Goal: Find specific page/section: Find specific page/section

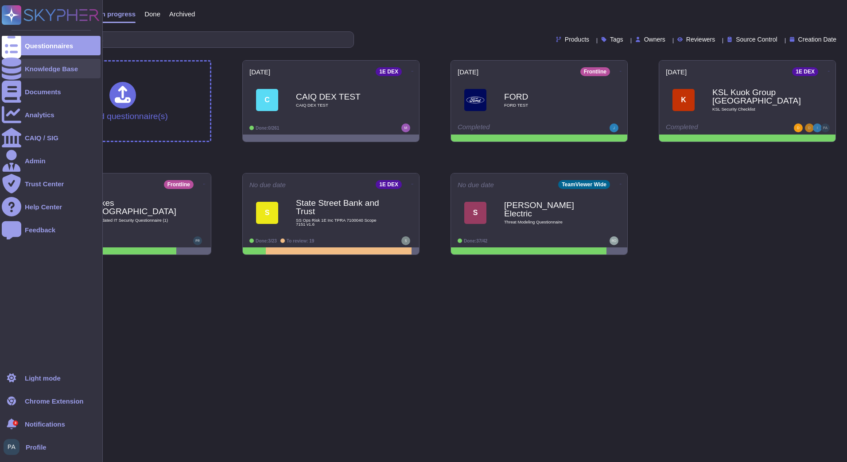
click at [53, 72] on div "Knowledge Base" at bounding box center [51, 68] width 99 height 19
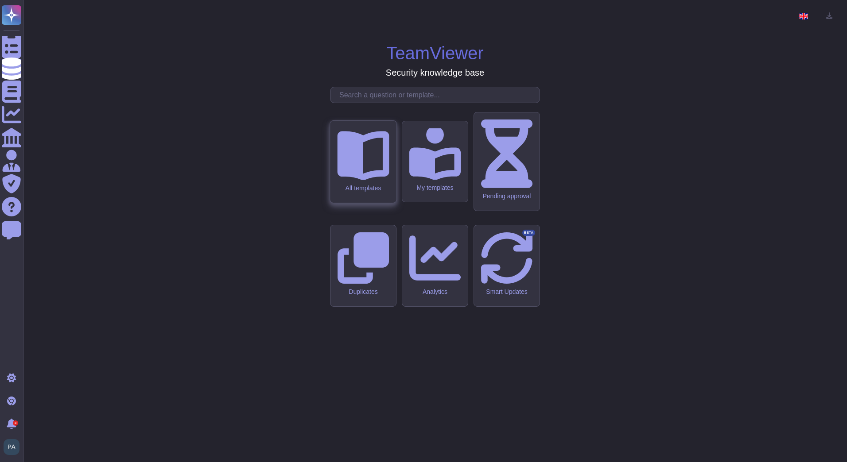
click at [379, 198] on div "All templates" at bounding box center [363, 162] width 66 height 82
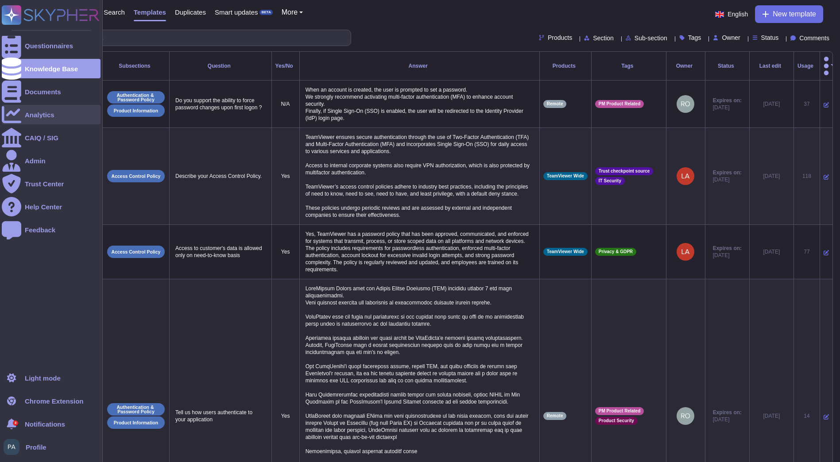
click at [15, 115] on icon at bounding box center [11, 114] width 19 height 19
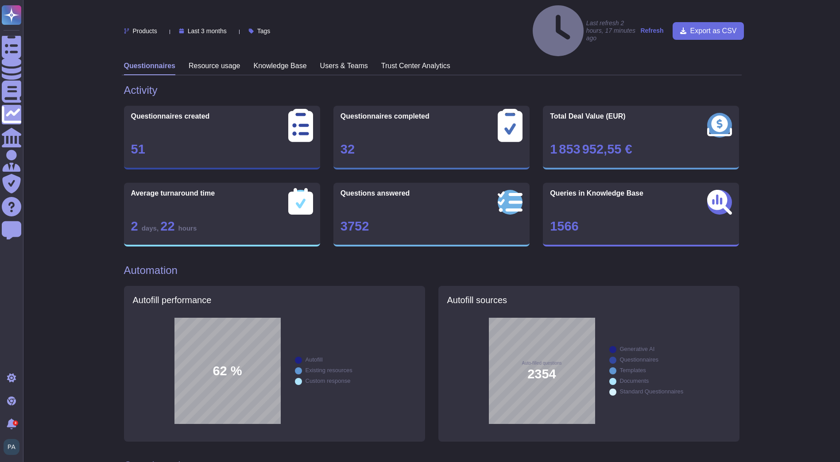
click at [265, 62] on h3 "Knowledge Base" at bounding box center [280, 66] width 53 height 8
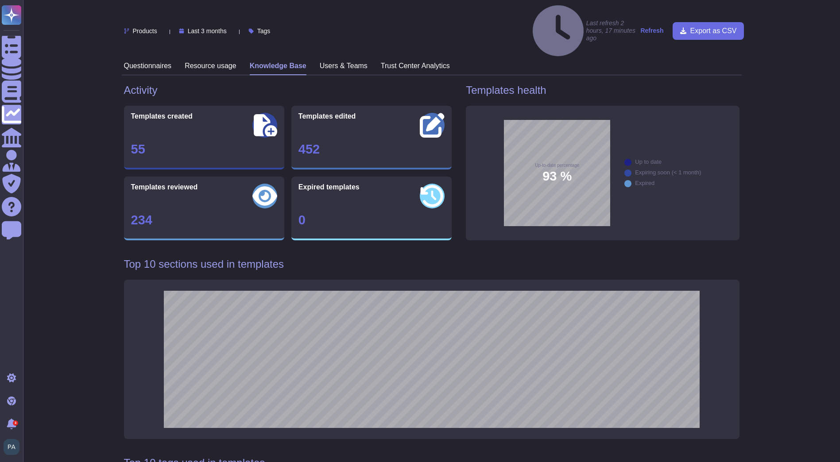
click at [551, 170] on span "93 %" at bounding box center [556, 176] width 29 height 13
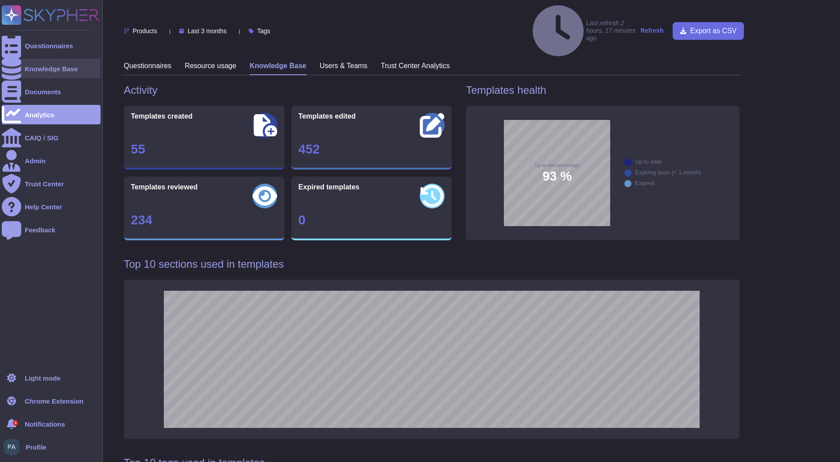
click at [58, 70] on div "Knowledge Base" at bounding box center [51, 69] width 53 height 7
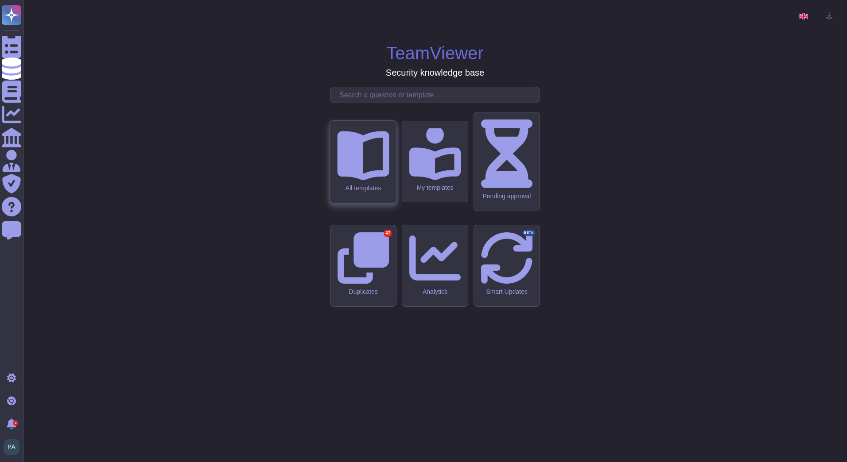
click at [375, 203] on div "All templates" at bounding box center [363, 162] width 66 height 82
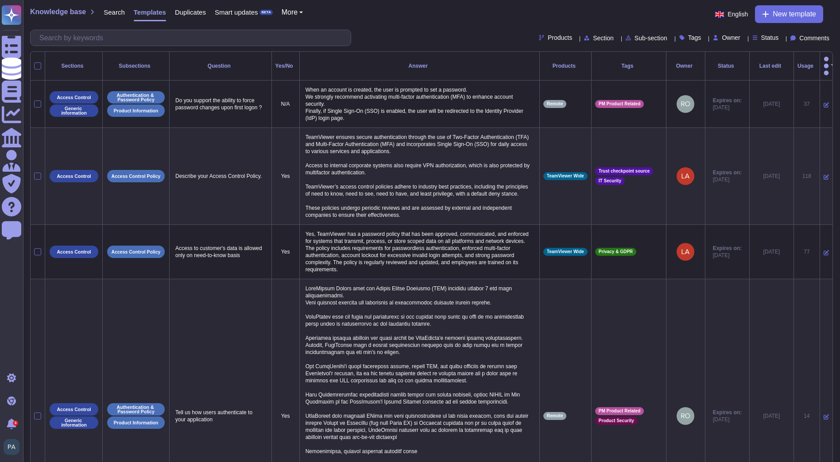
click at [737, 66] on icon at bounding box center [737, 66] width 0 height 0
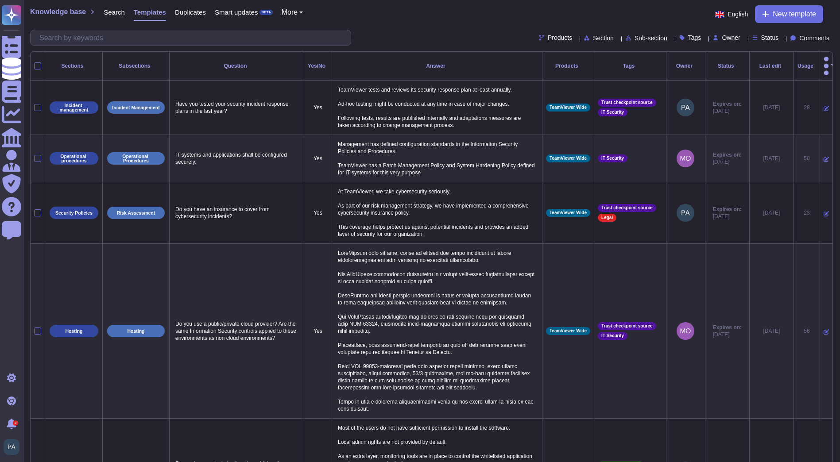
click at [725, 63] on div "Status" at bounding box center [727, 65] width 37 height 5
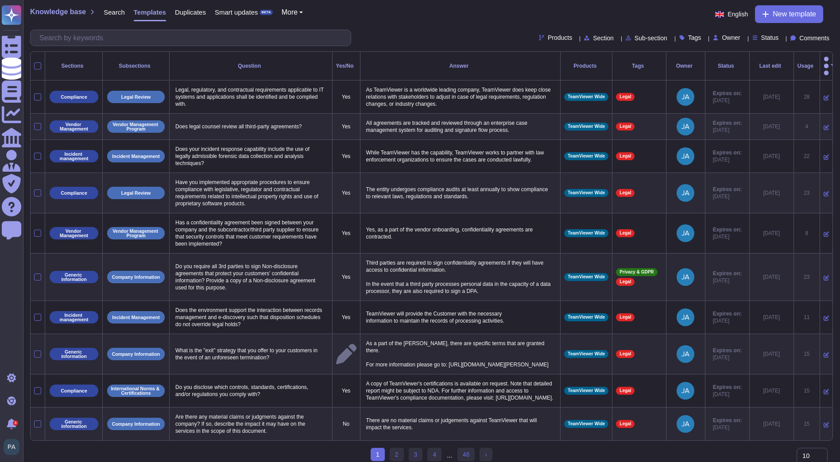
click at [709, 63] on div "Status" at bounding box center [727, 65] width 37 height 5
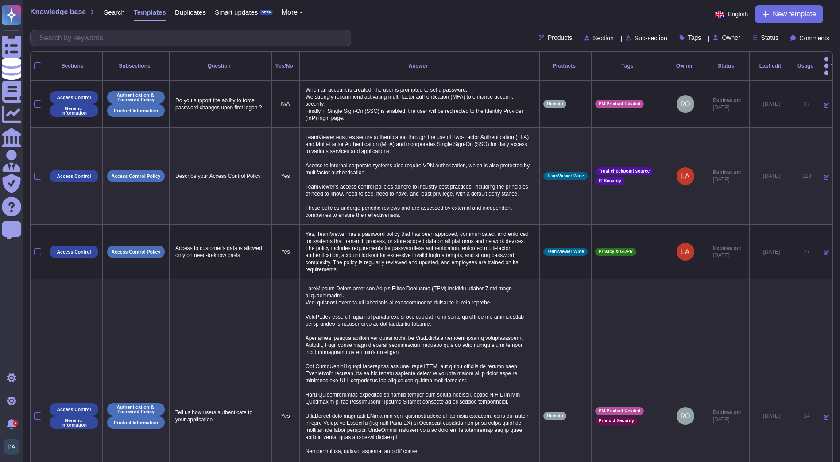
click at [709, 63] on div "Status" at bounding box center [727, 65] width 37 height 5
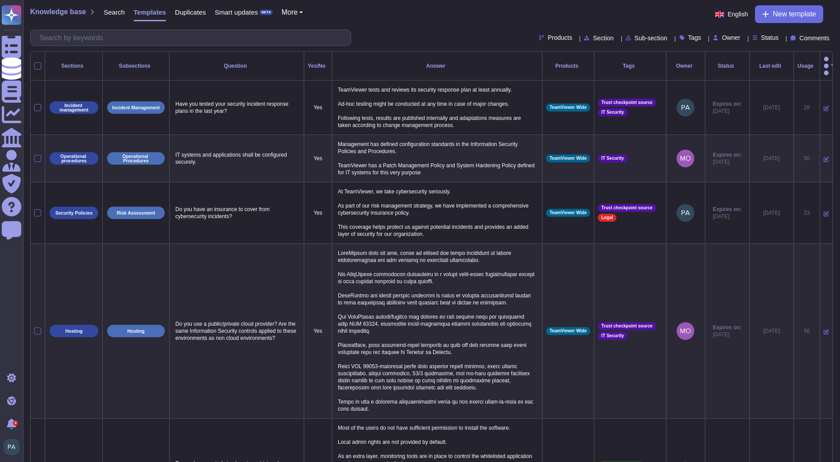
click at [784, 66] on div at bounding box center [784, 66] width 0 height 0
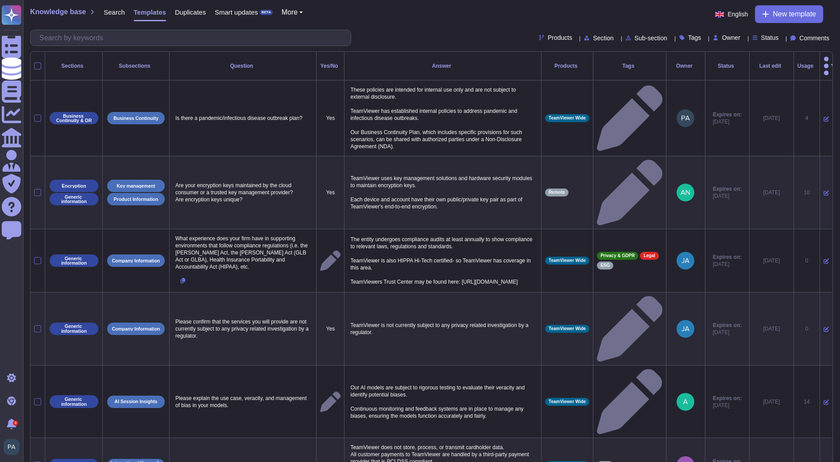
click at [784, 66] on icon at bounding box center [784, 66] width 0 height 0
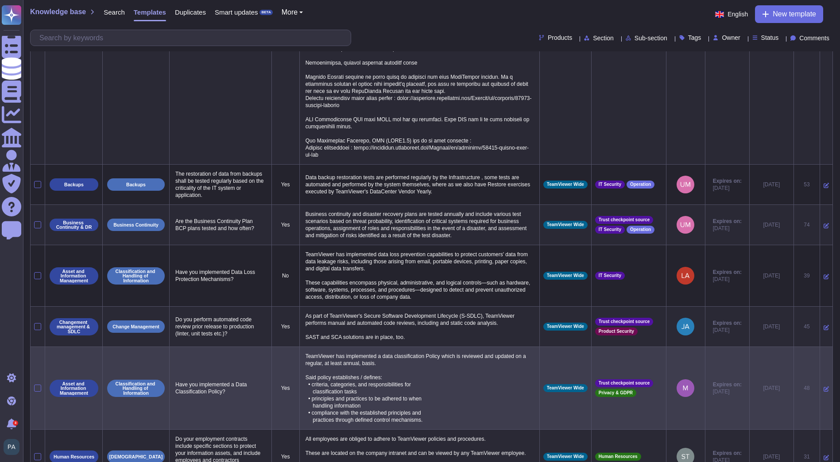
scroll to position [449, 0]
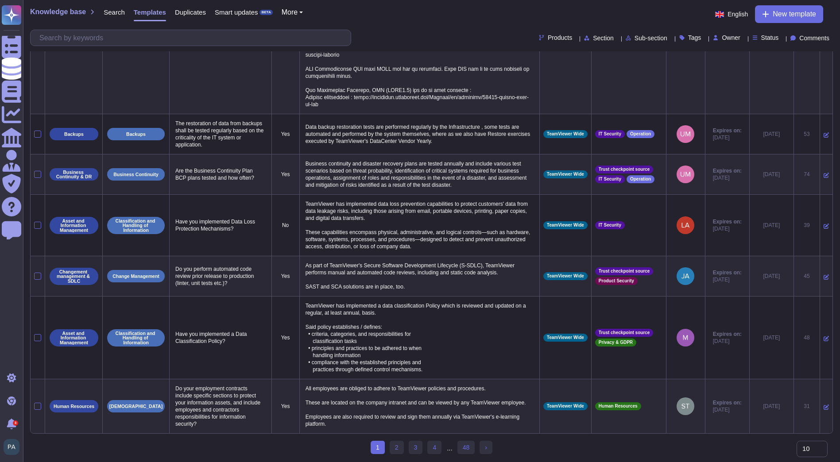
click at [811, 449] on select "10 20 30" at bounding box center [812, 449] width 31 height 16
click at [797, 451] on select "10 20 30" at bounding box center [812, 449] width 31 height 16
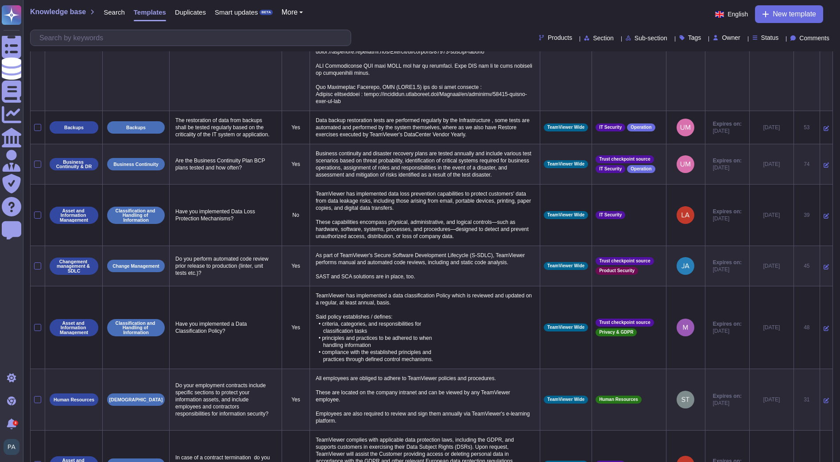
select select "30"
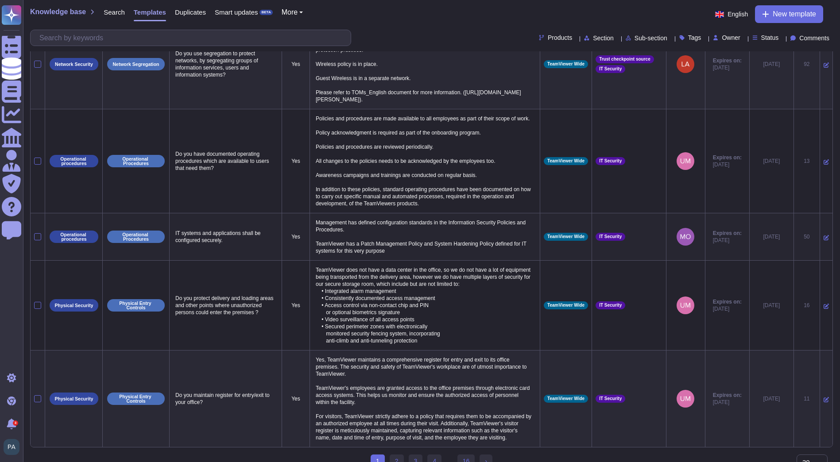
scroll to position [1964, 0]
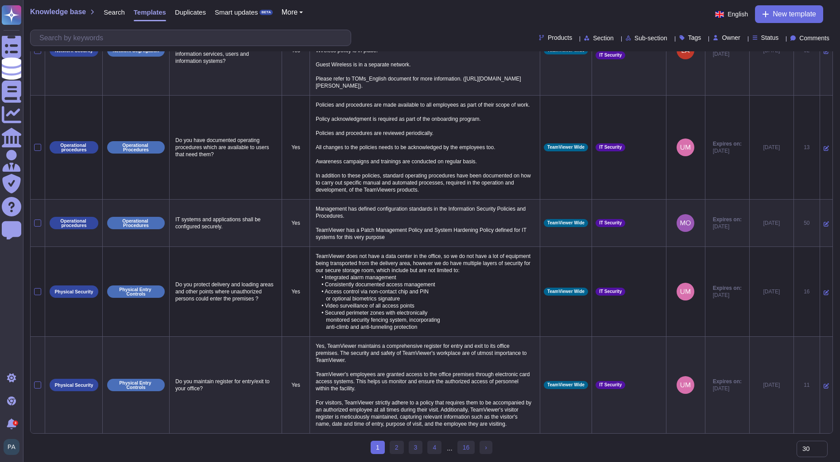
click at [617, 39] on icon at bounding box center [617, 39] width 0 height 0
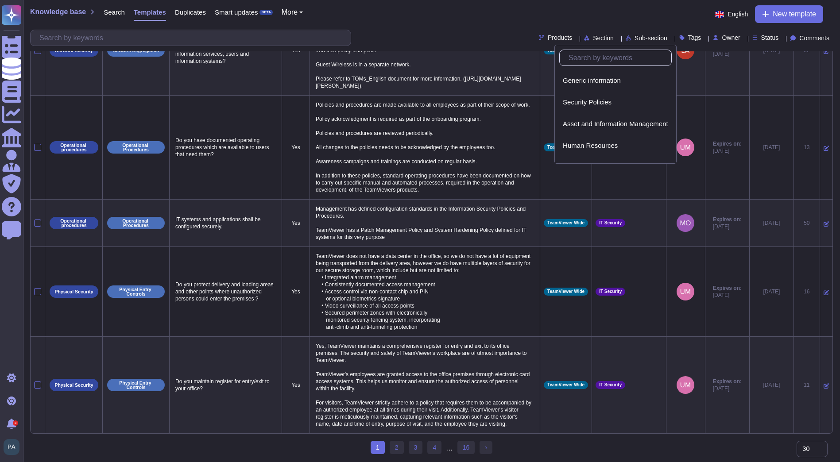
click at [671, 39] on icon at bounding box center [671, 39] width 0 height 0
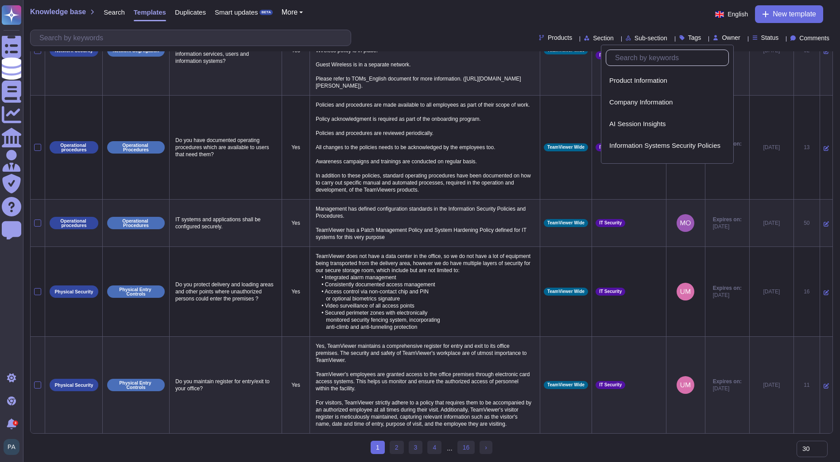
click at [782, 39] on icon at bounding box center [782, 39] width 0 height 0
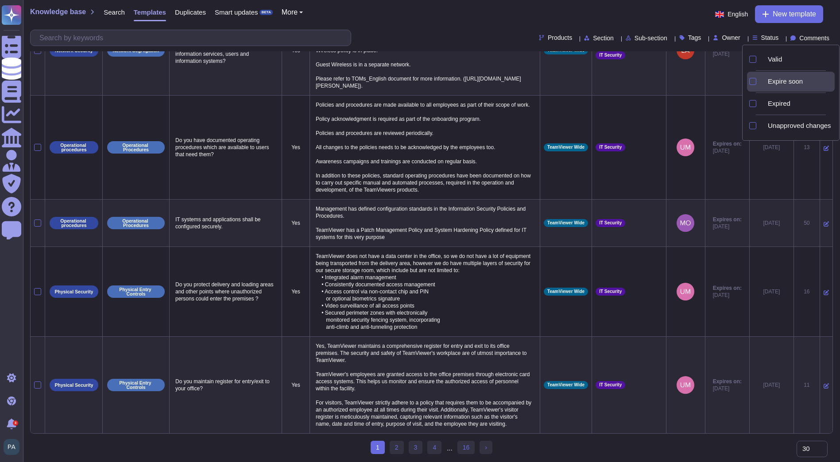
click at [773, 82] on div "Expire soon" at bounding box center [799, 81] width 70 height 8
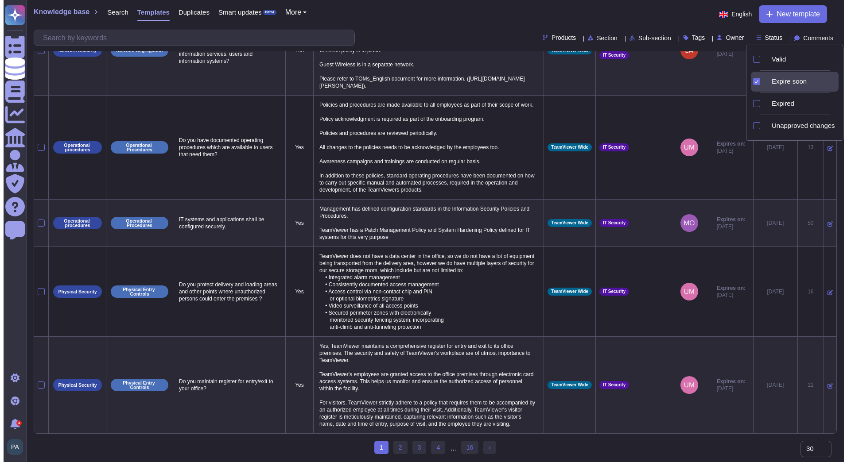
scroll to position [0, 0]
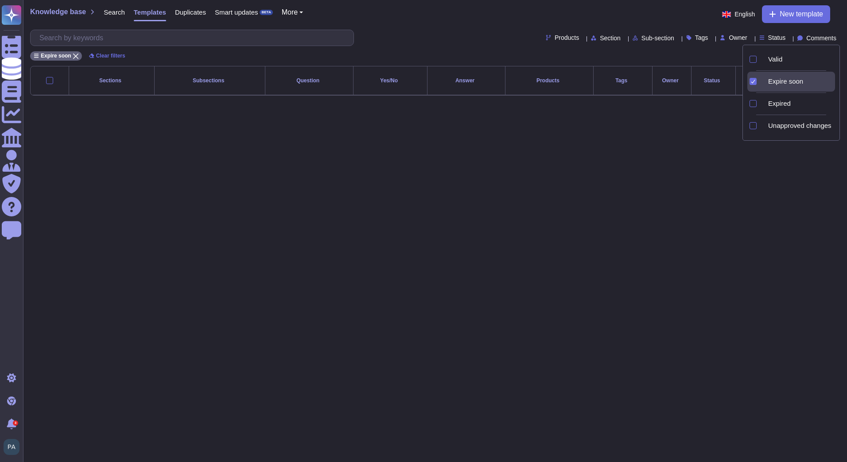
click at [434, 30] on div "Products Section Sub-section Tags Owner Status Comments" at bounding box center [434, 38] width 809 height 16
